Goal: Task Accomplishment & Management: Use online tool/utility

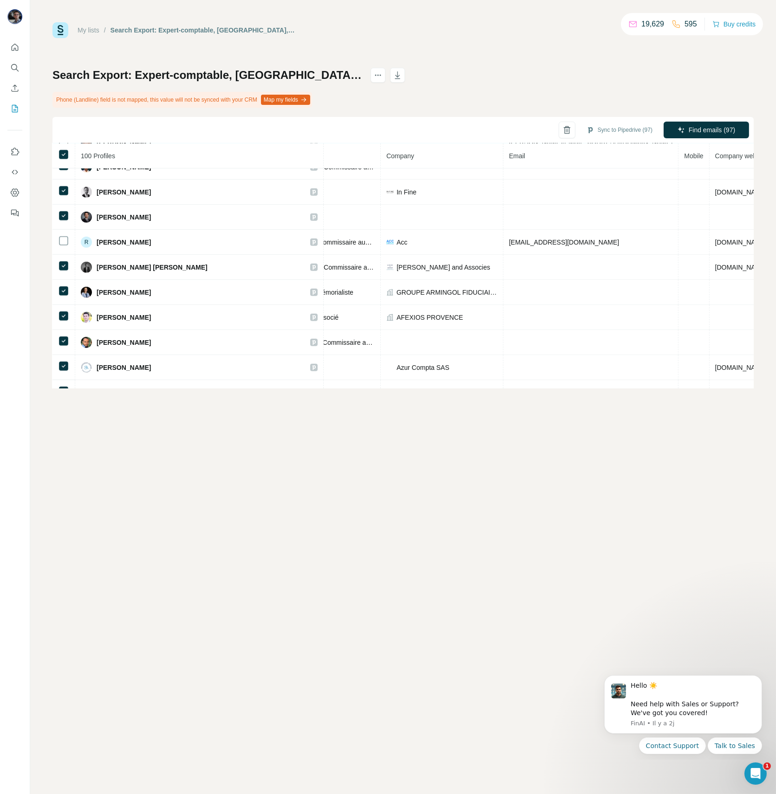
scroll to position [1006, 175]
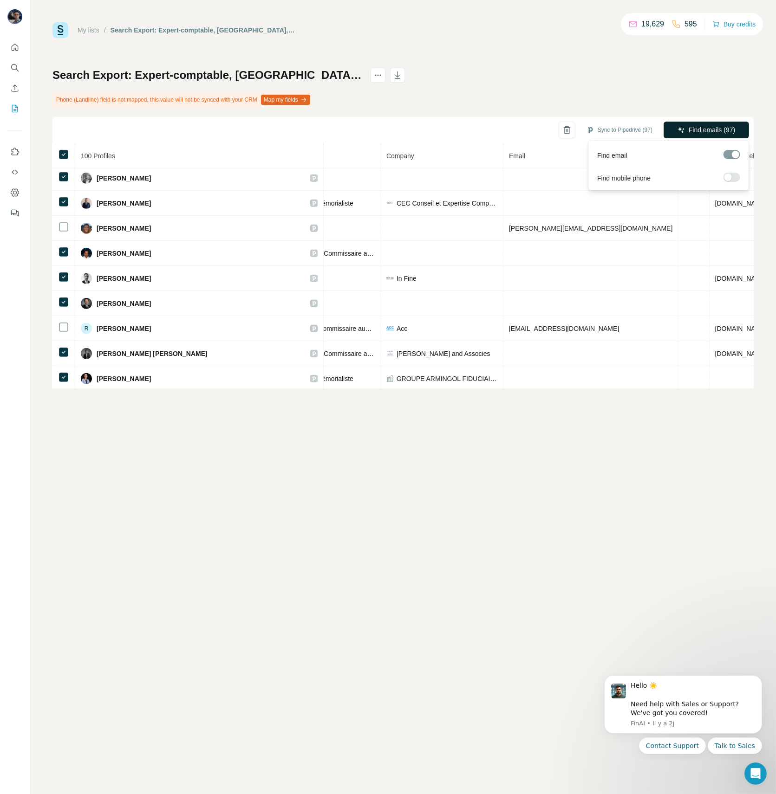
click at [712, 130] on span "Find emails (97)" at bounding box center [712, 129] width 46 height 9
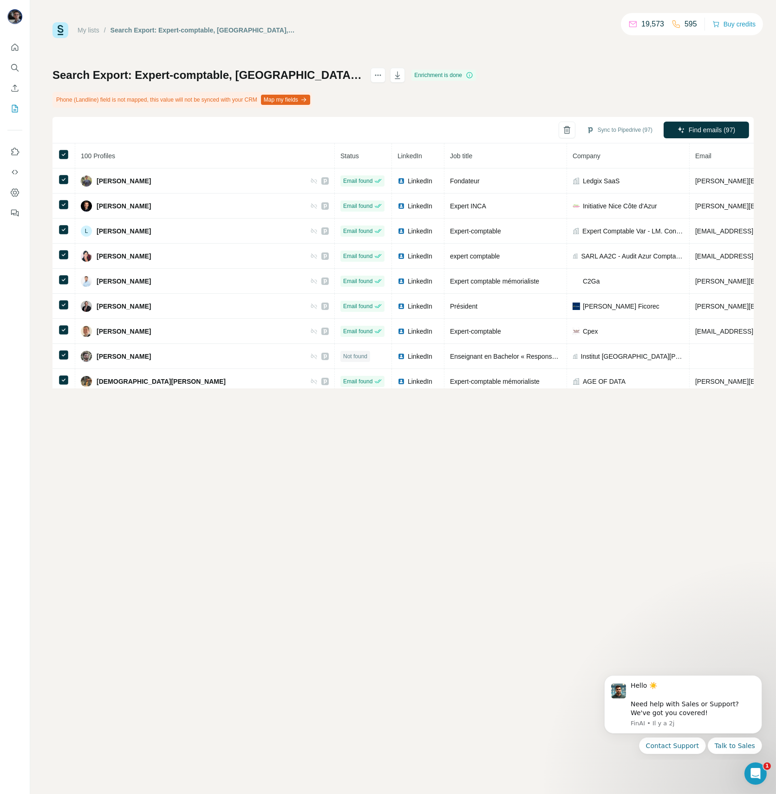
scroll to position [124, 0]
click at [609, 131] on button "Sync all to Pipedrive (100)" at bounding box center [614, 130] width 89 height 14
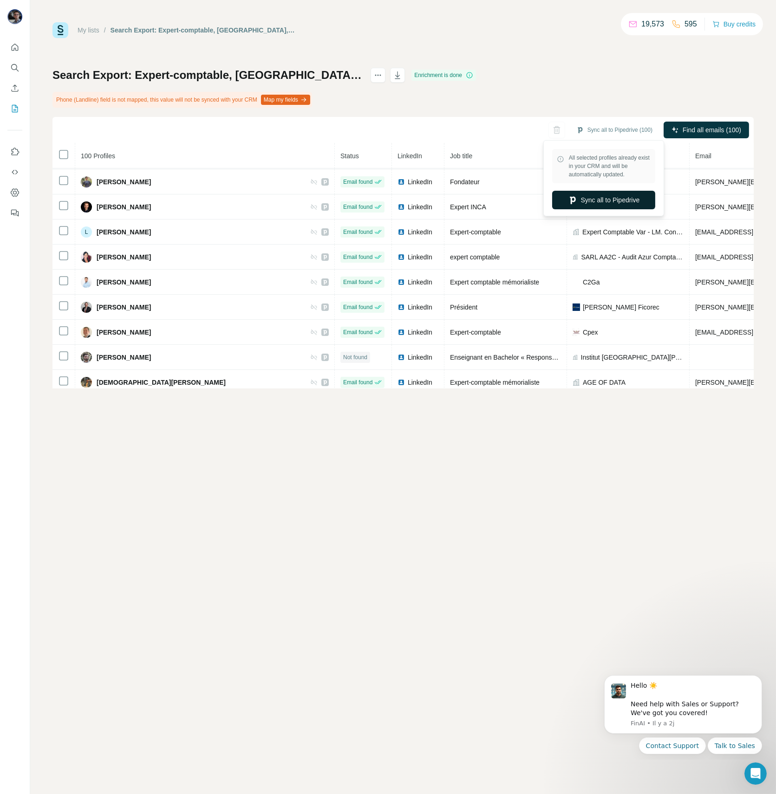
click at [602, 200] on button "Sync all to Pipedrive" at bounding box center [603, 200] width 103 height 19
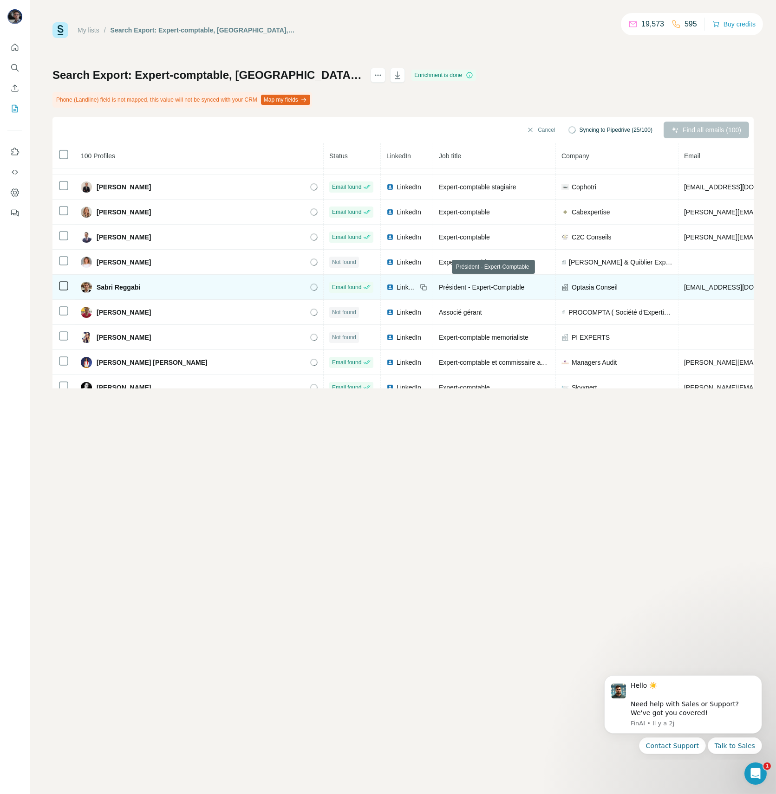
scroll to position [370, 0]
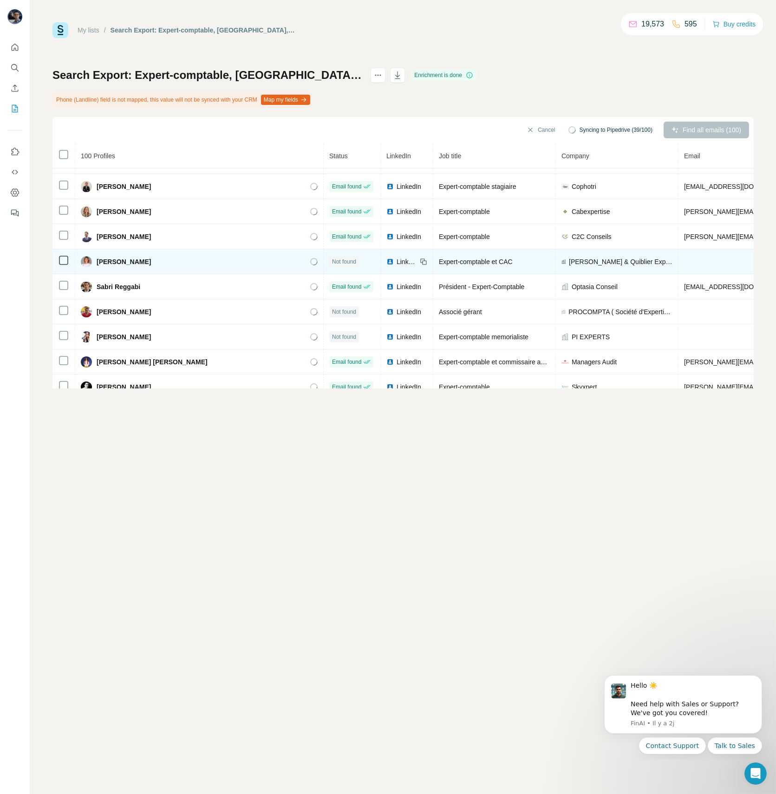
click at [411, 257] on span "LinkedIn" at bounding box center [406, 261] width 20 height 9
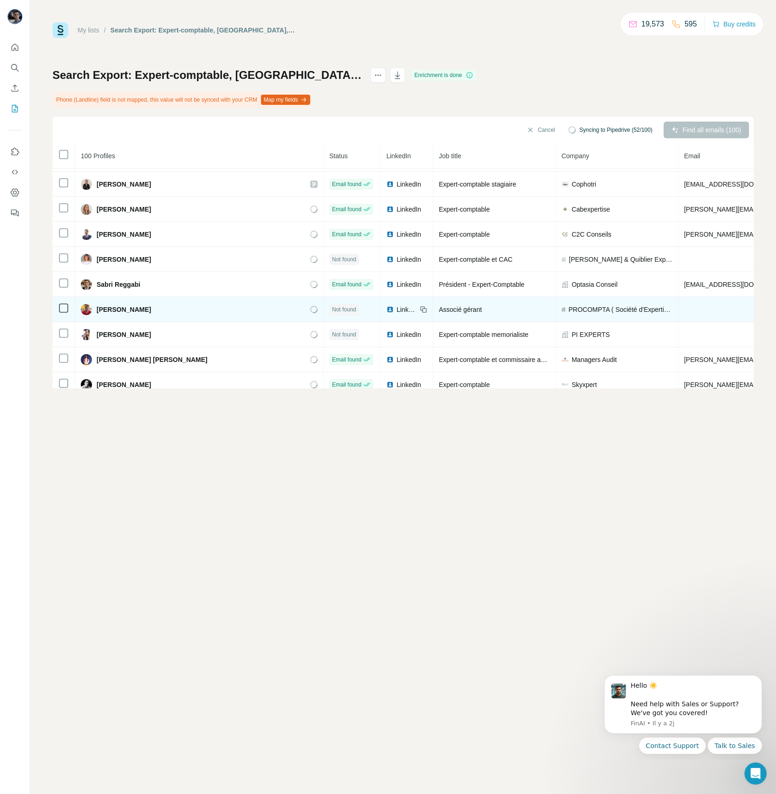
scroll to position [373, 0]
click at [407, 305] on span "LinkedIn" at bounding box center [406, 309] width 20 height 9
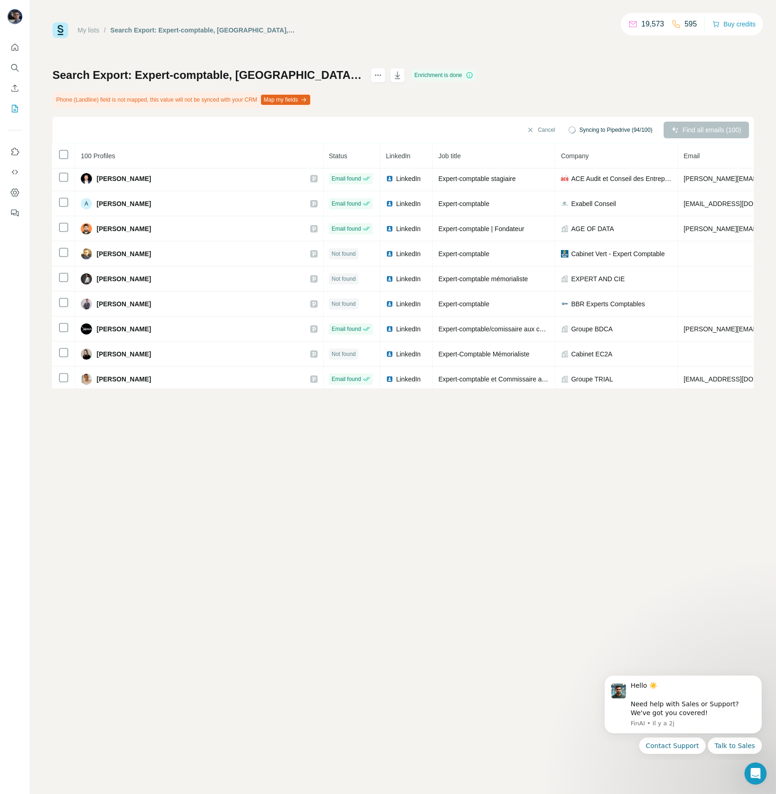
scroll to position [632, 0]
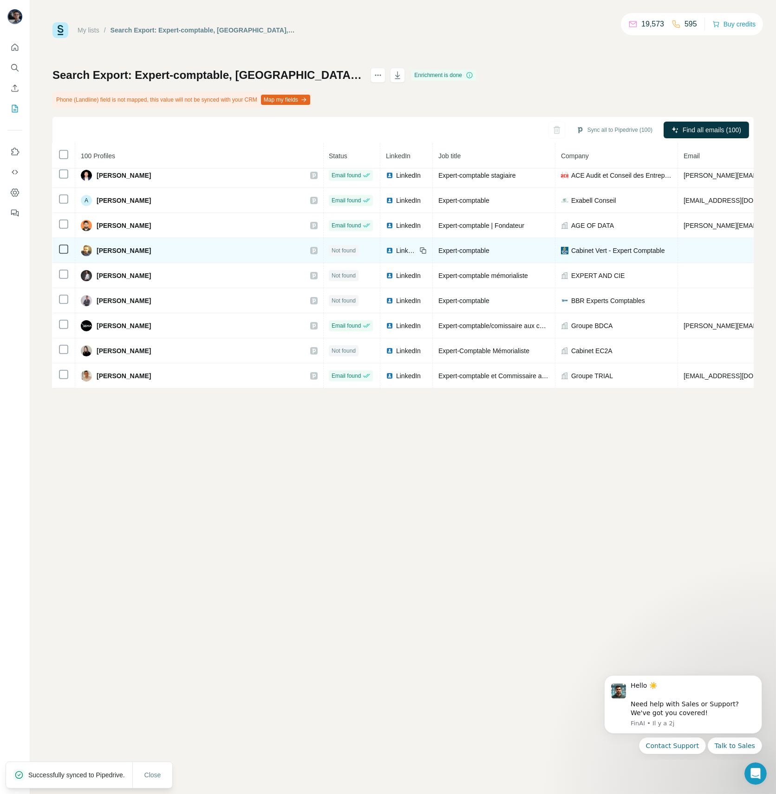
click at [401, 246] on span "LinkedIn" at bounding box center [406, 250] width 20 height 9
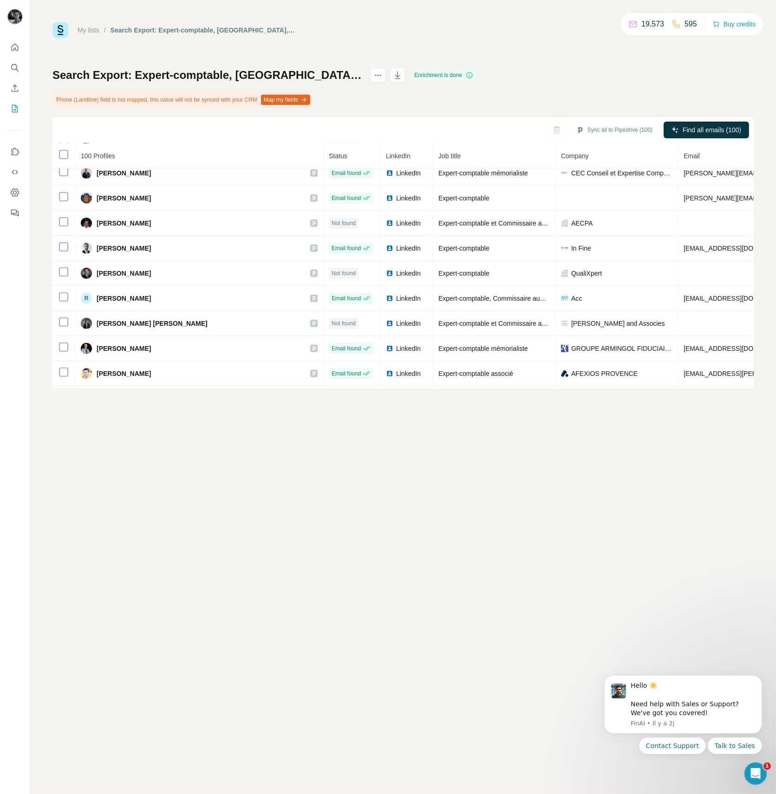
scroll to position [1039, 0]
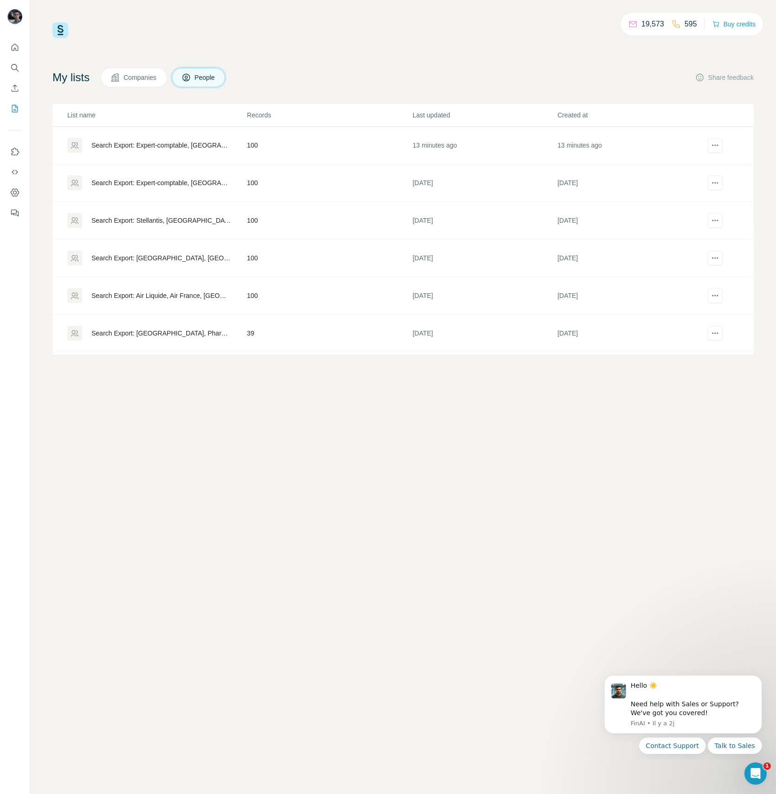
click at [191, 149] on div "Search Export: Expert-comptable, [GEOGRAPHIC_DATA], [GEOGRAPHIC_DATA] - [DATE] …" at bounding box center [161, 145] width 140 height 9
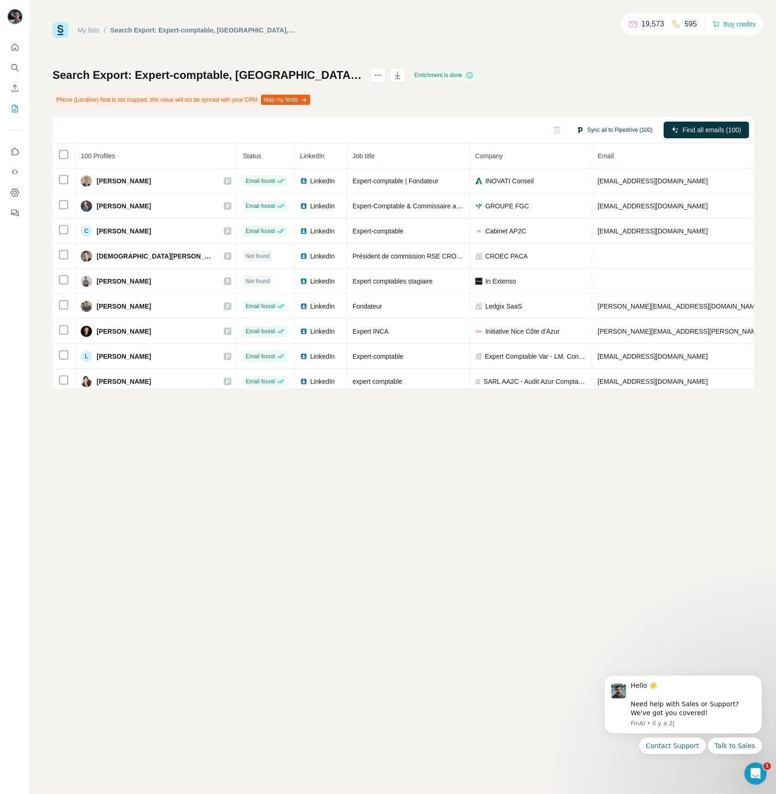
click at [633, 128] on button "Sync all to Pipedrive (100)" at bounding box center [614, 130] width 89 height 14
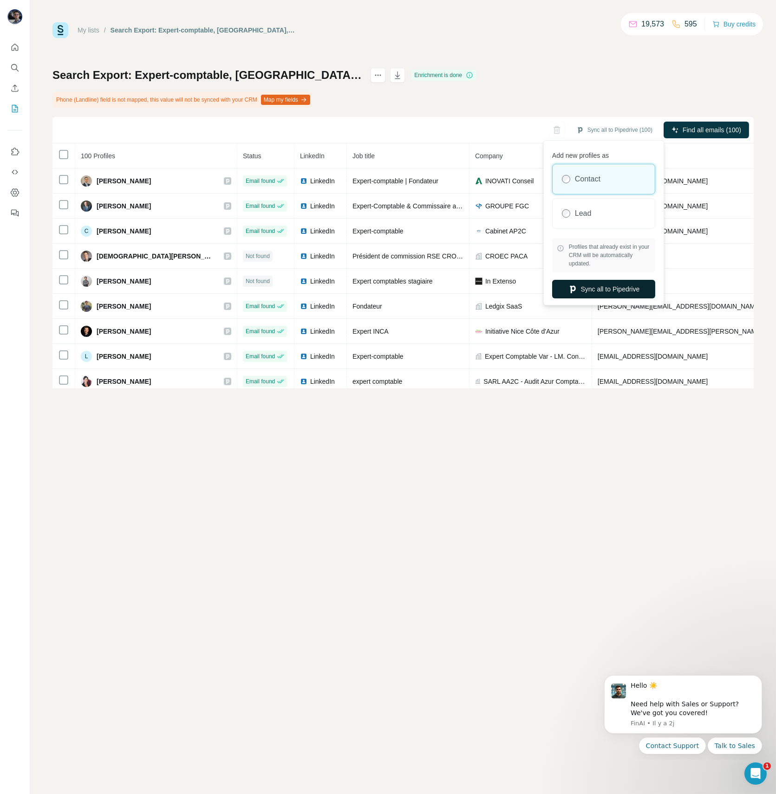
click at [616, 285] on button "Sync all to Pipedrive" at bounding box center [603, 289] width 103 height 19
